Goal: Task Accomplishment & Management: Use online tool/utility

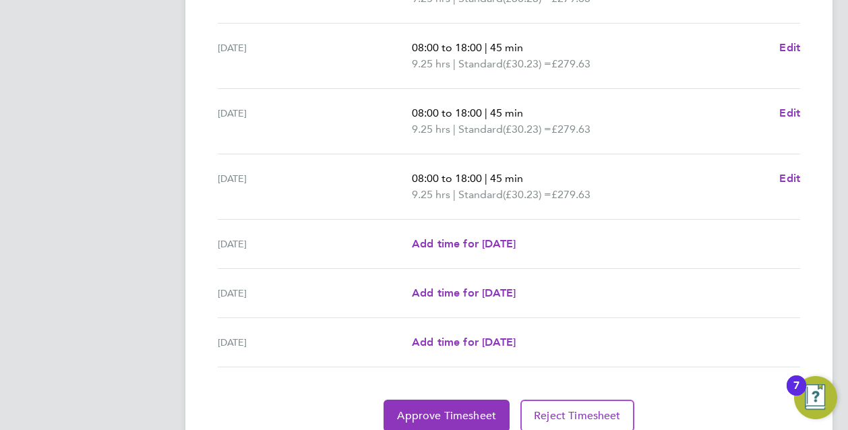
scroll to position [525, 0]
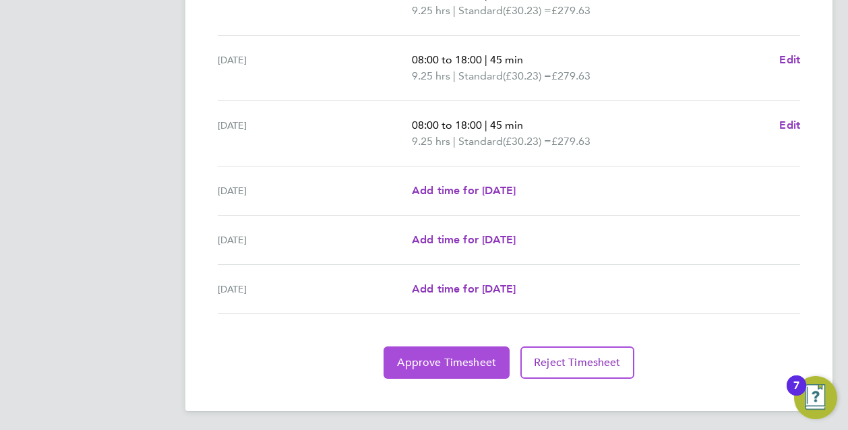
click at [445, 361] on span "Approve Timesheet" at bounding box center [446, 362] width 99 height 13
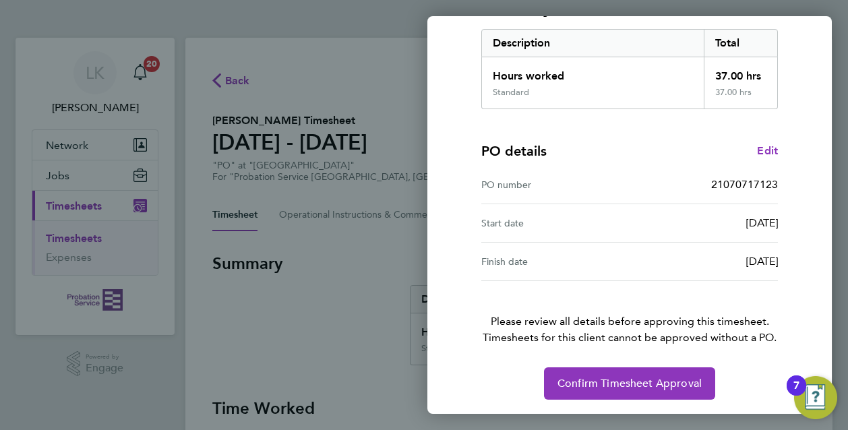
scroll to position [214, 0]
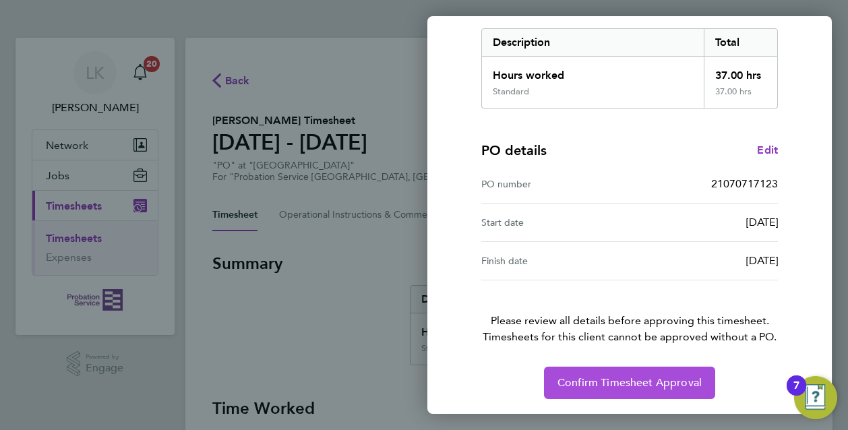
click at [600, 384] on span "Confirm Timesheet Approval" at bounding box center [630, 382] width 144 height 13
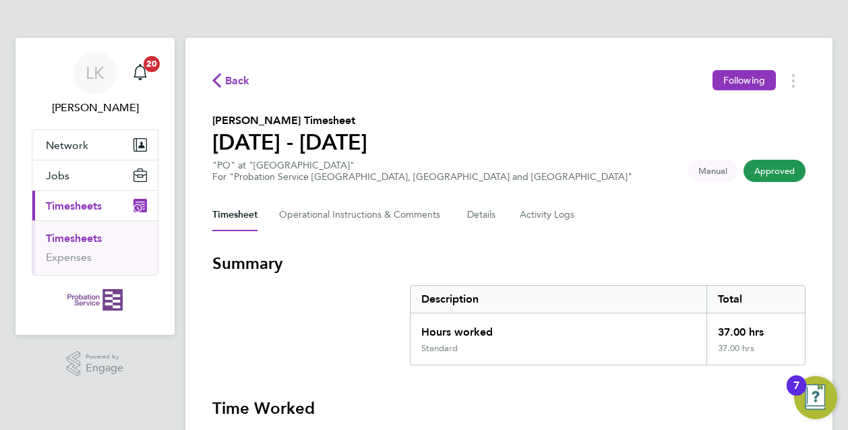
click at [93, 238] on link "Timesheets" at bounding box center [74, 238] width 56 height 13
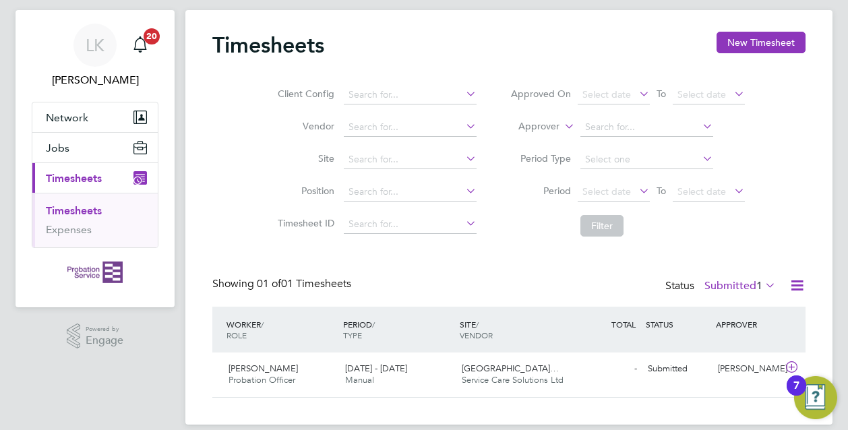
scroll to position [43, 0]
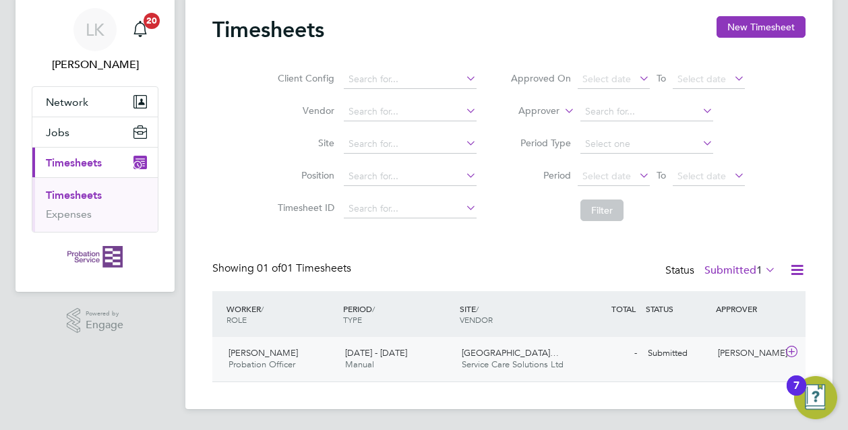
click at [488, 358] on div "[GEOGRAPHIC_DATA]… Service Care Solutions Ltd" at bounding box center [515, 360] width 117 height 34
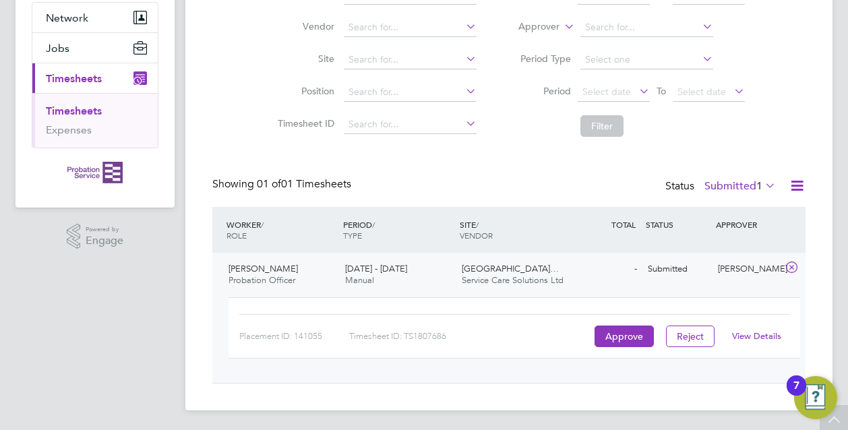
scroll to position [128, 0]
click at [758, 334] on link "View Details" at bounding box center [756, 335] width 49 height 11
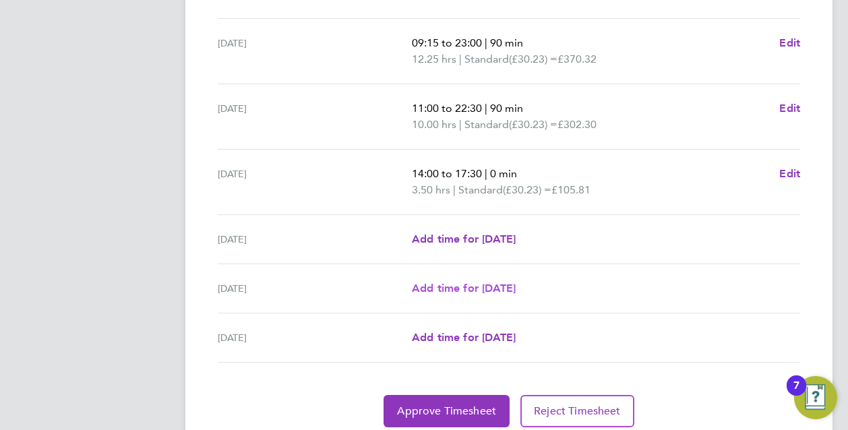
scroll to position [525, 0]
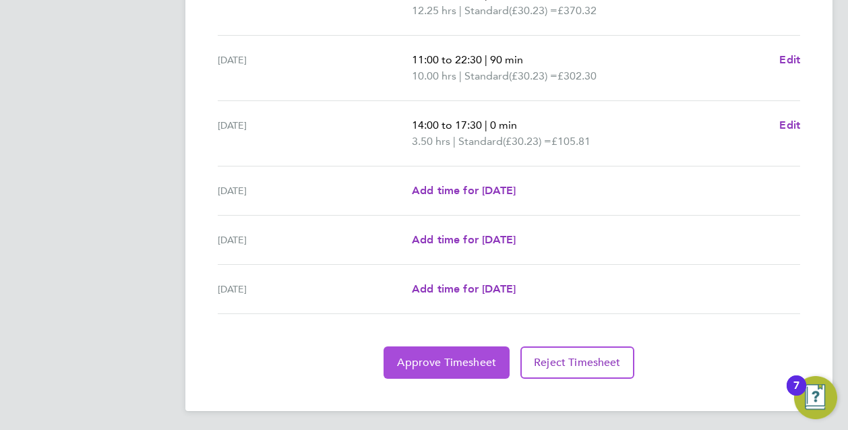
click at [438, 358] on span "Approve Timesheet" at bounding box center [446, 362] width 99 height 13
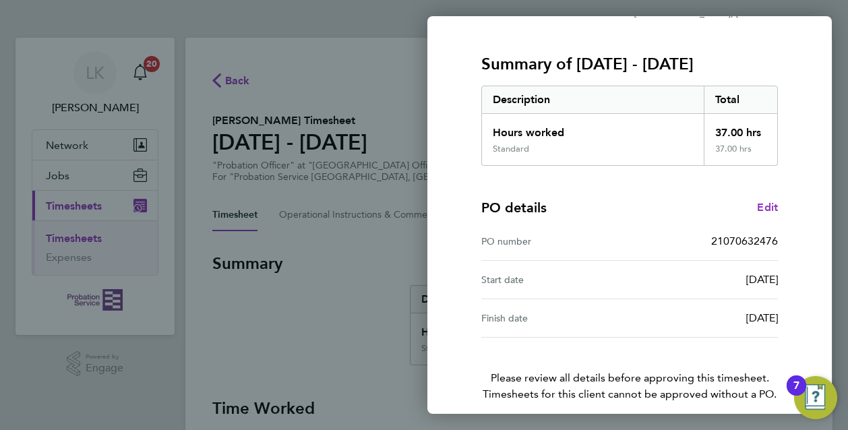
scroll to position [214, 0]
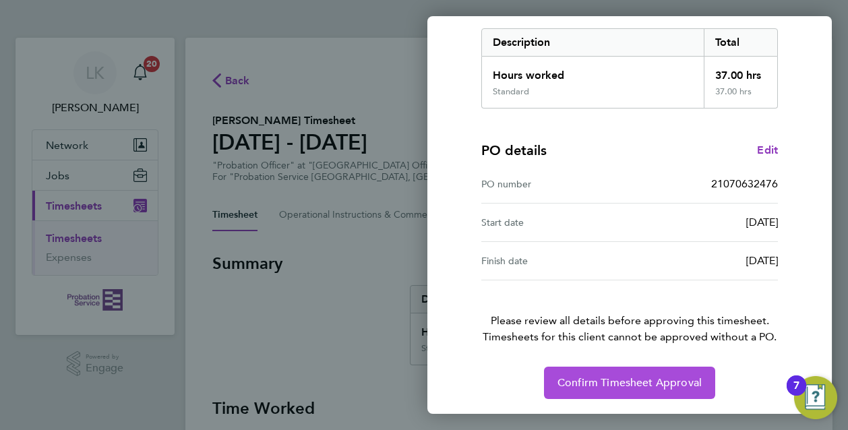
click at [604, 380] on span "Confirm Timesheet Approval" at bounding box center [630, 382] width 144 height 13
